Goal: Information Seeking & Learning: Check status

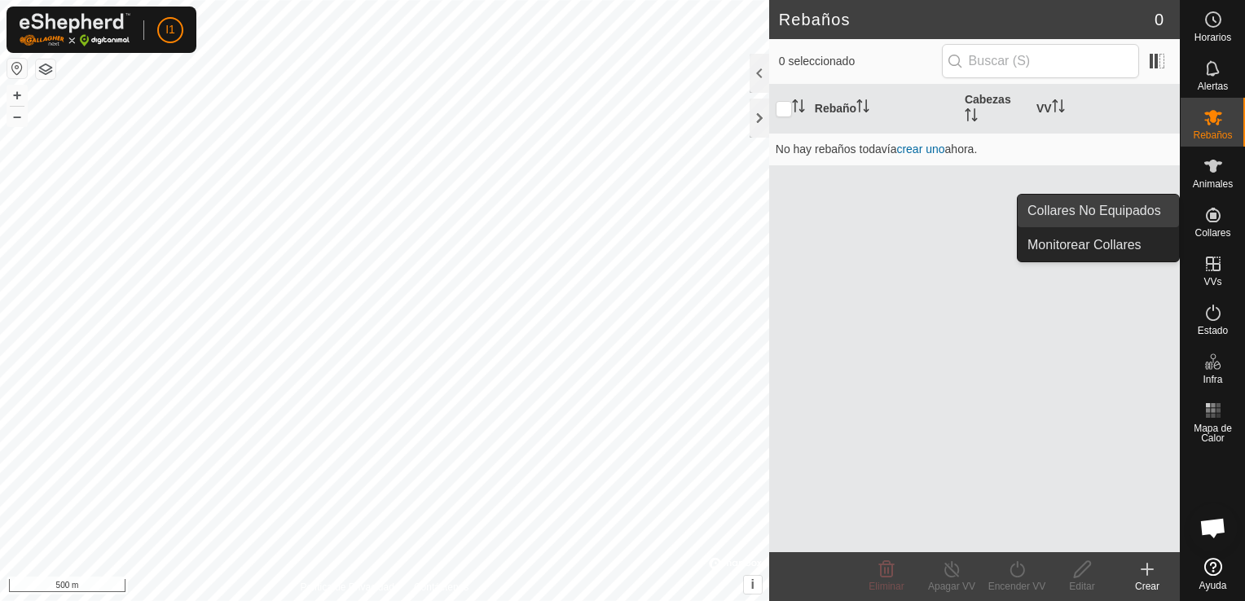
click at [1100, 214] on link "Collares No Equipados" at bounding box center [1098, 211] width 161 height 33
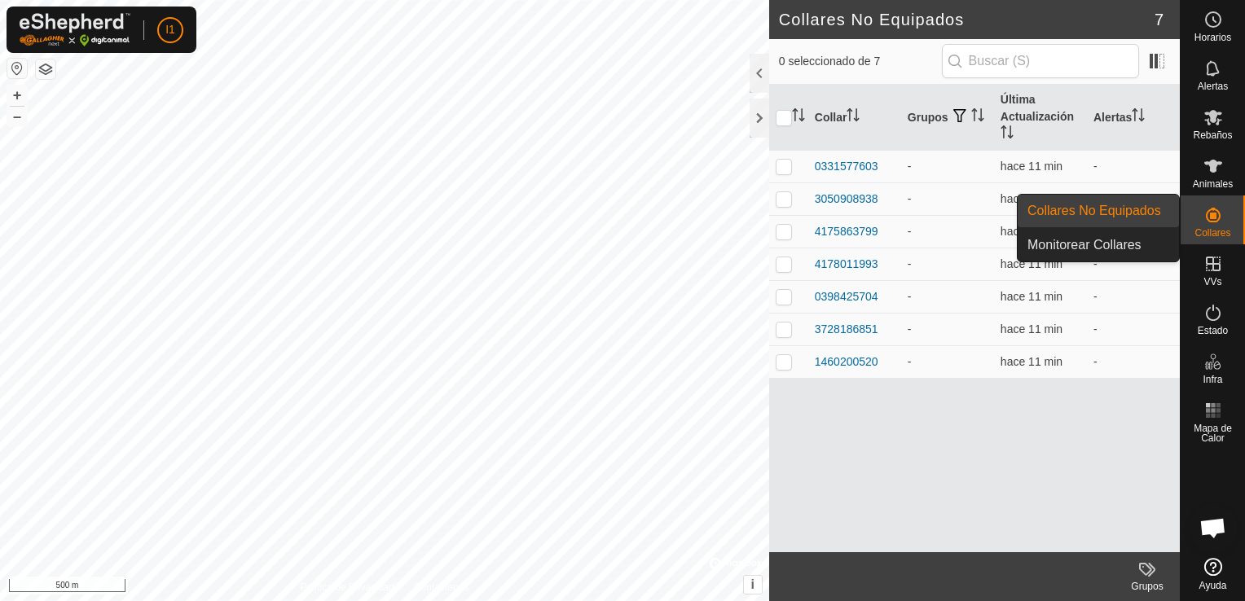
click at [1126, 202] on link "Collares No Equipados" at bounding box center [1098, 211] width 161 height 33
click at [1121, 208] on link "Collares No Equipados" at bounding box center [1098, 211] width 161 height 33
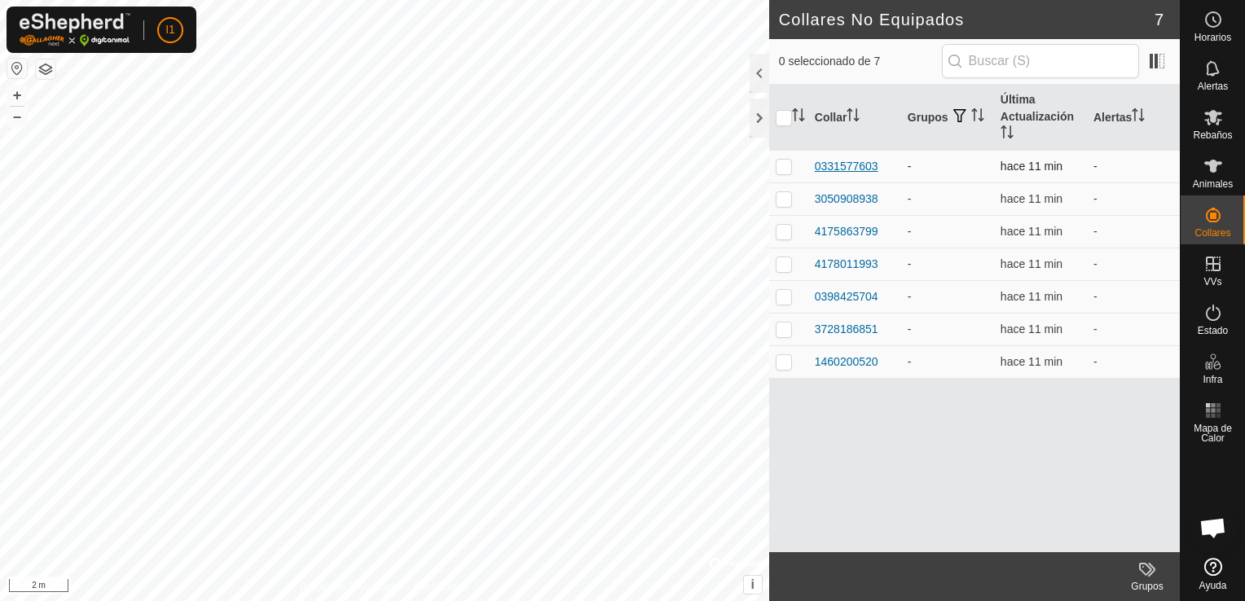
click at [869, 168] on div "0331577603" at bounding box center [847, 166] width 64 height 17
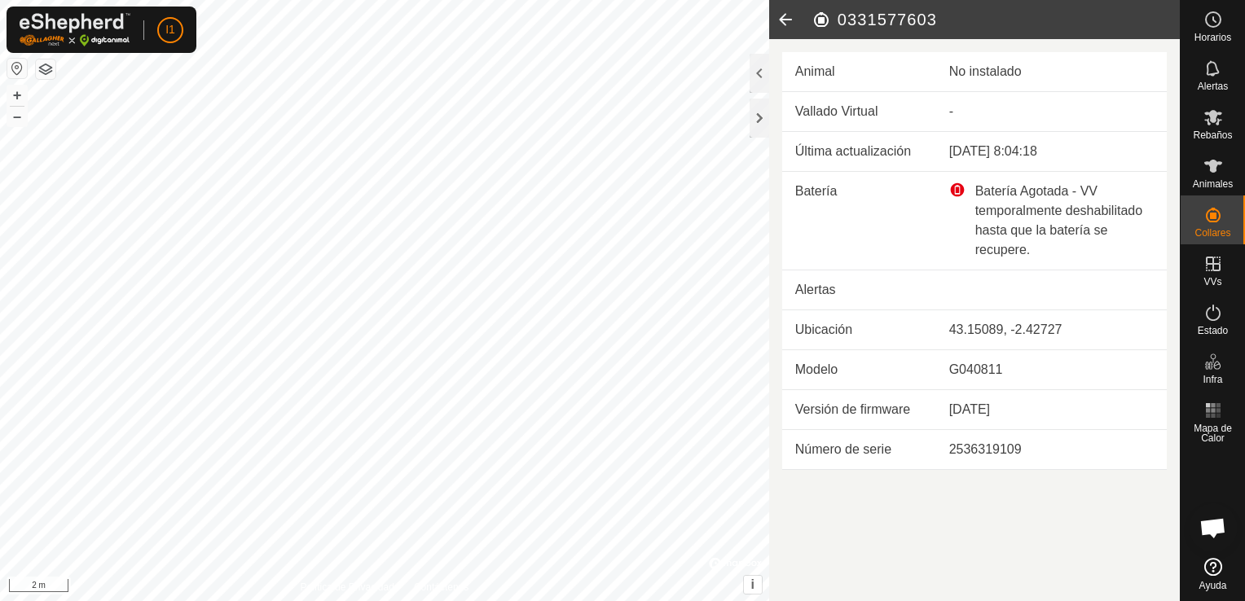
click at [787, 25] on icon at bounding box center [785, 19] width 33 height 39
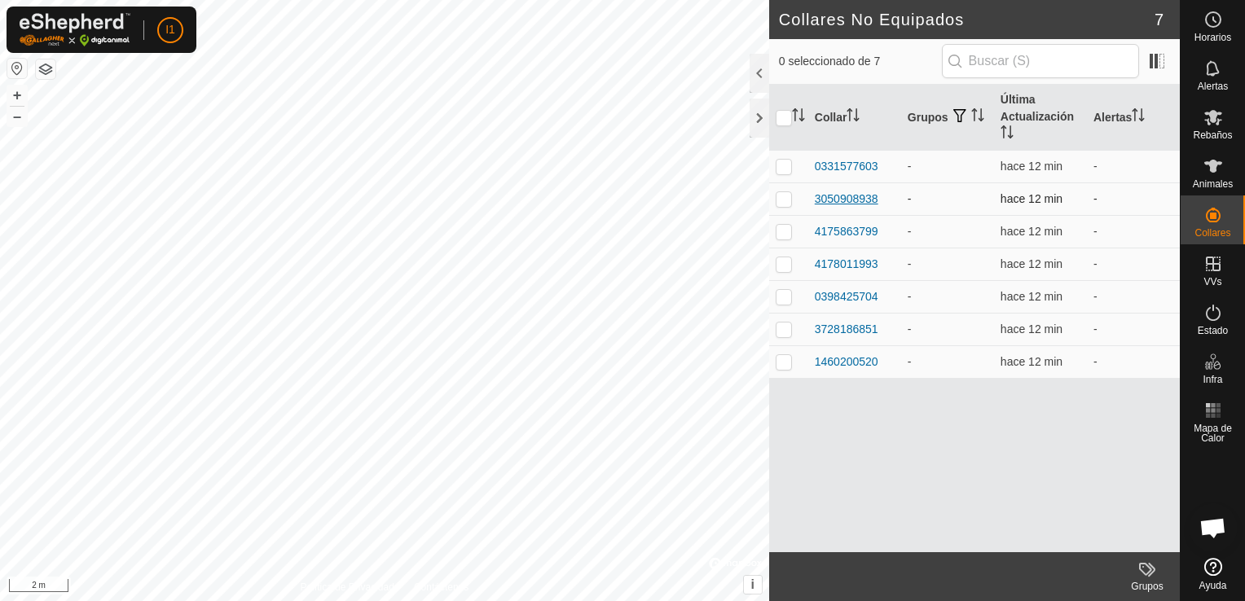
click at [860, 199] on div "3050908938" at bounding box center [847, 199] width 64 height 17
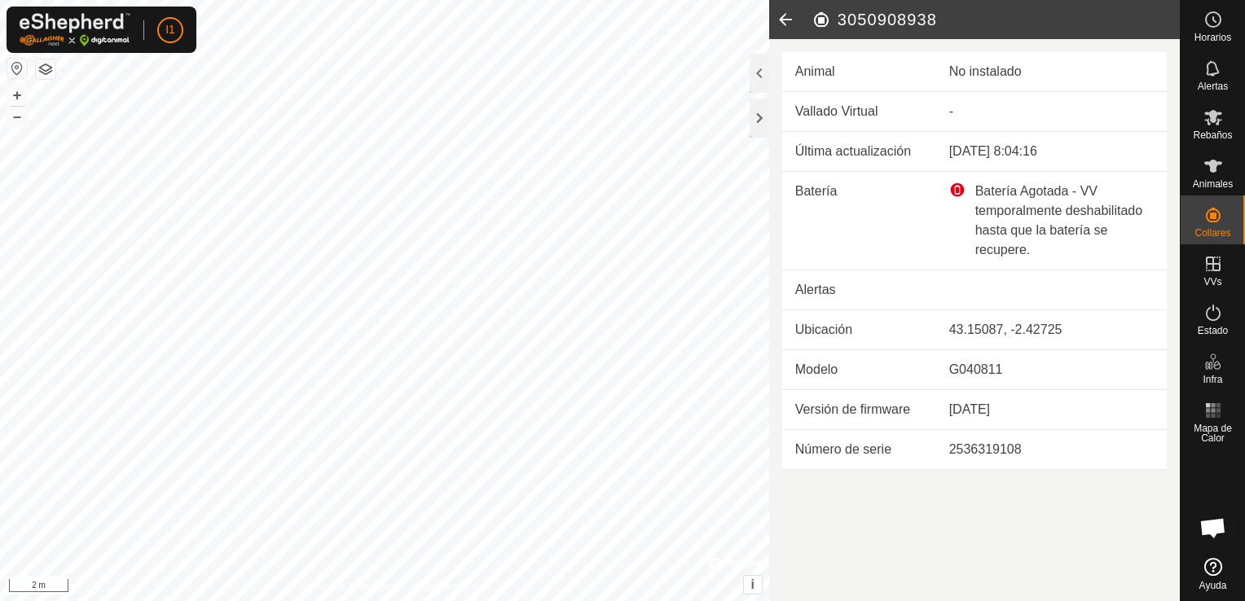
click at [965, 212] on div "Batería Agotada - VV temporalmente deshabilitado hasta que la batería se recupe…" at bounding box center [1052, 221] width 205 height 78
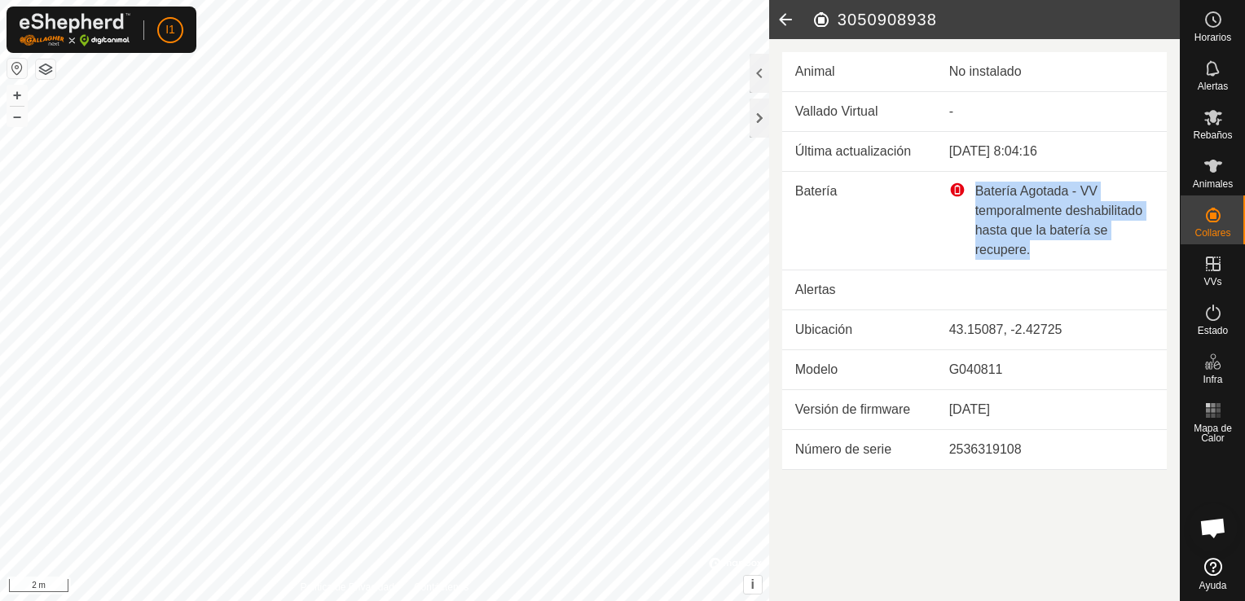
drag, startPoint x: 967, startPoint y: 187, endPoint x: 1037, endPoint y: 246, distance: 90.8
click at [1037, 246] on div "Batería Agotada - VV temporalmente deshabilitado hasta que la batería se recupe…" at bounding box center [1052, 221] width 205 height 78
click at [1038, 248] on div "Batería Agotada - VV temporalmente deshabilitado hasta que la batería se recupe…" at bounding box center [1052, 221] width 205 height 78
click at [958, 227] on div "Batería Agotada - VV temporalmente deshabilitado hasta que la batería se recupe…" at bounding box center [1052, 221] width 205 height 78
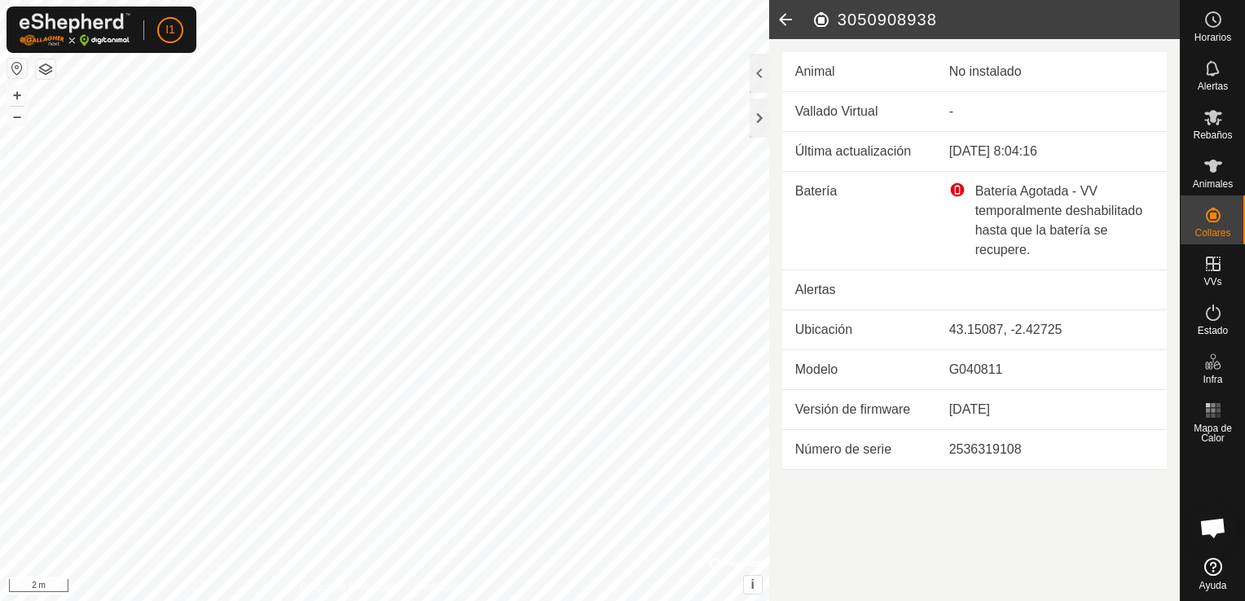
click at [782, 18] on icon at bounding box center [785, 19] width 33 height 39
